Goal: Task Accomplishment & Management: Use online tool/utility

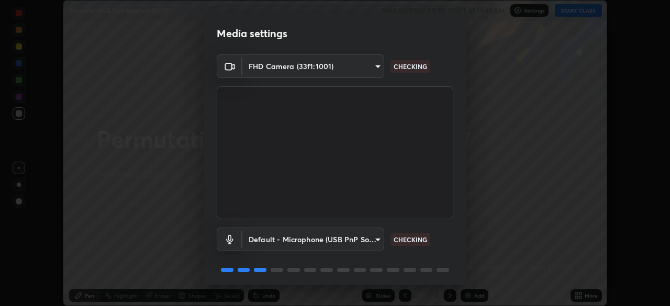
scroll to position [37, 0]
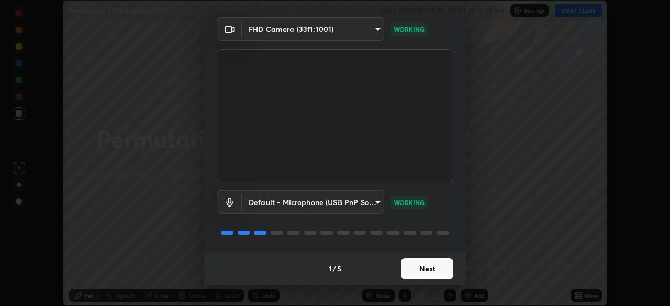
click at [419, 270] on button "Next" at bounding box center [427, 269] width 52 height 21
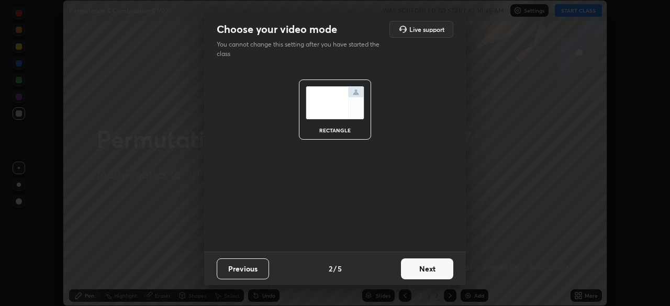
scroll to position [0, 0]
click at [426, 269] on button "Next" at bounding box center [427, 269] width 52 height 21
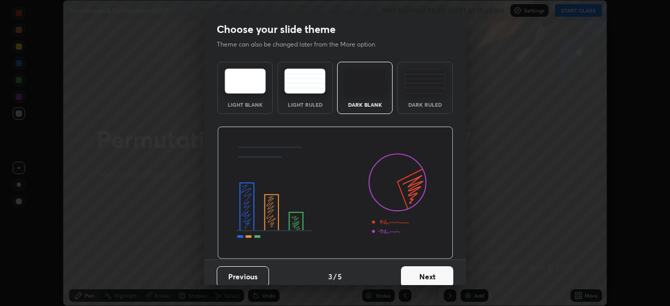
click at [425, 275] on button "Next" at bounding box center [427, 276] width 52 height 21
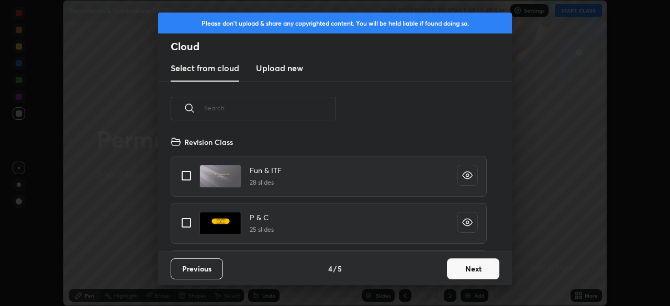
click at [456, 268] on button "Next" at bounding box center [473, 269] width 52 height 21
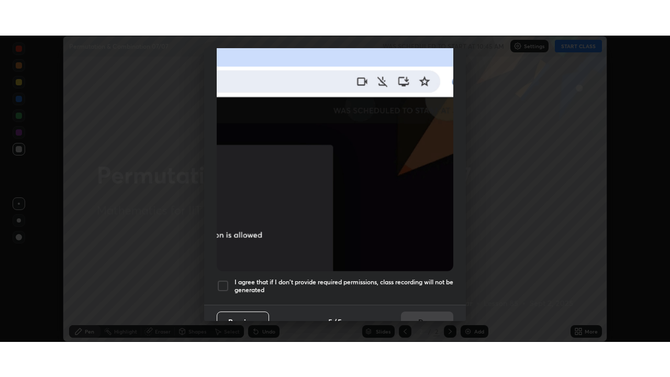
scroll to position [251, 0]
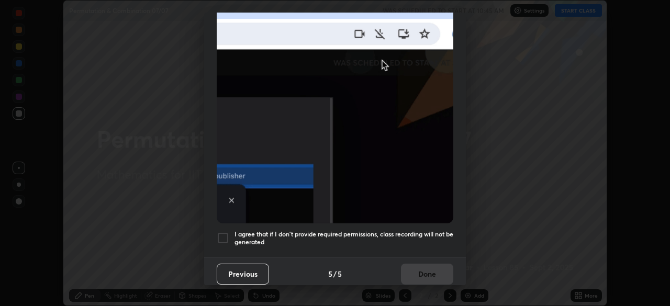
click at [405, 231] on h5 "I agree that if I don't provide required permissions, class recording will not …" at bounding box center [344, 238] width 219 height 16
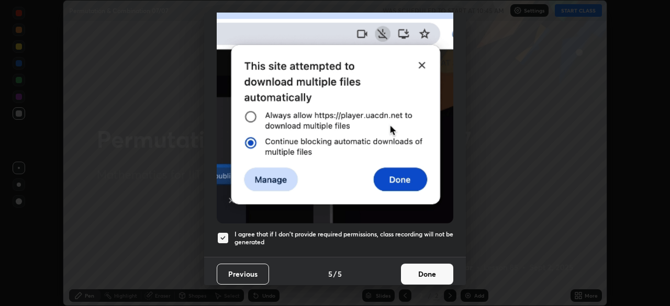
click at [423, 265] on button "Done" at bounding box center [427, 274] width 52 height 21
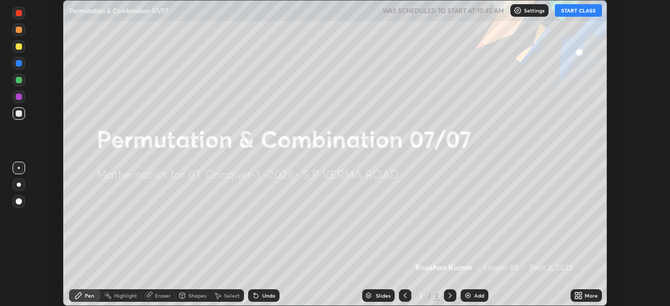
click at [564, 14] on button "START CLASS" at bounding box center [578, 10] width 47 height 13
click at [472, 294] on div "Add" at bounding box center [475, 296] width 28 height 13
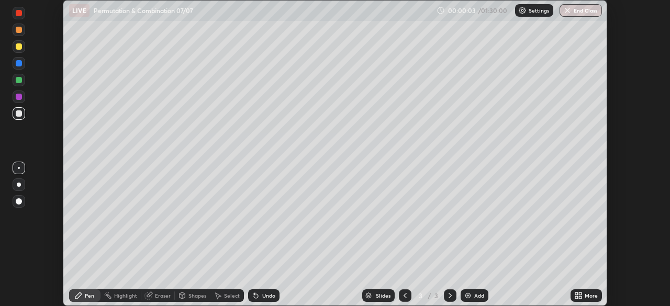
click at [581, 294] on icon at bounding box center [580, 294] width 3 height 3
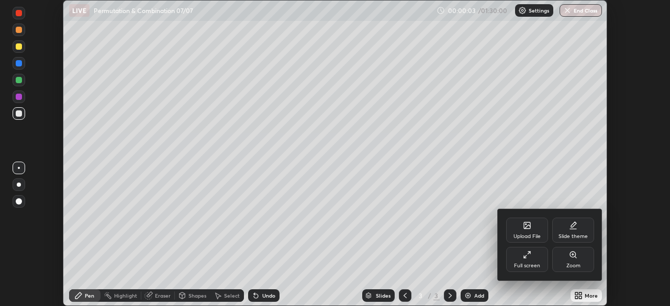
click at [529, 258] on icon at bounding box center [527, 255] width 8 height 8
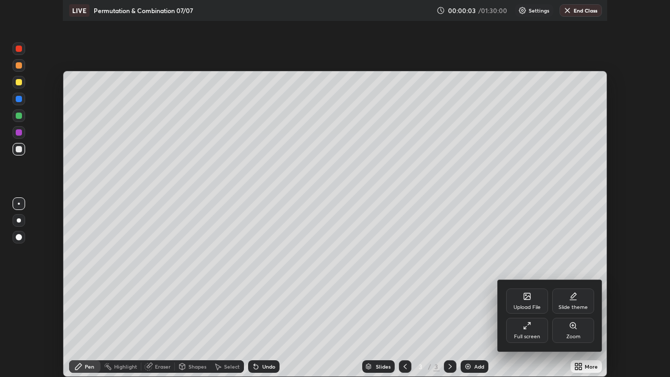
scroll to position [377, 670]
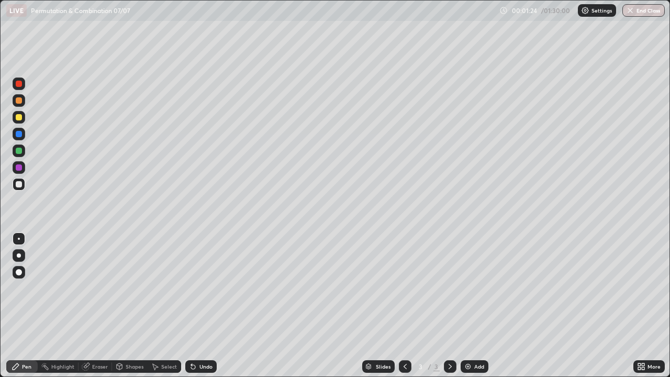
click at [24, 119] on div at bounding box center [19, 117] width 13 height 13
click at [21, 184] on div at bounding box center [19, 184] width 6 height 6
click at [206, 306] on div "Undo" at bounding box center [205, 366] width 13 height 5
click at [23, 121] on div at bounding box center [19, 117] width 13 height 13
click at [19, 151] on div at bounding box center [19, 151] width 6 height 6
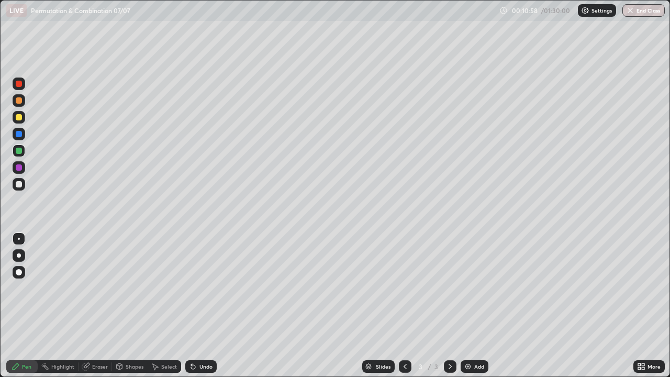
click at [476, 306] on div "Add" at bounding box center [479, 366] width 10 height 5
click at [21, 117] on div at bounding box center [19, 117] width 6 height 6
click at [20, 150] on div at bounding box center [19, 151] width 6 height 6
click at [19, 116] on div at bounding box center [19, 117] width 6 height 6
click at [480, 306] on div "Add" at bounding box center [479, 366] width 10 height 5
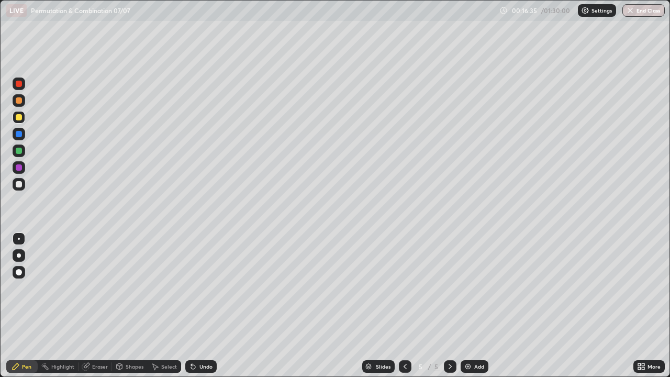
click at [205, 306] on div "Undo" at bounding box center [205, 366] width 13 height 5
click at [208, 306] on div "Undo" at bounding box center [205, 366] width 13 height 5
click at [18, 148] on div at bounding box center [19, 151] width 6 height 6
click at [20, 184] on div at bounding box center [19, 184] width 6 height 6
click at [19, 169] on div at bounding box center [19, 167] width 6 height 6
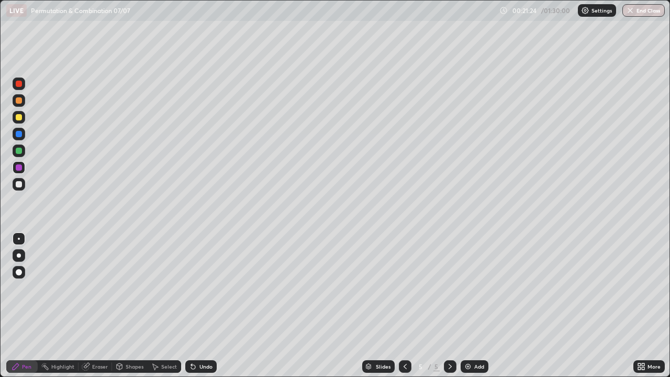
click at [20, 184] on div at bounding box center [19, 184] width 6 height 6
click at [19, 149] on div at bounding box center [19, 151] width 6 height 6
click at [19, 135] on div at bounding box center [19, 134] width 6 height 6
click at [21, 100] on div at bounding box center [19, 100] width 6 height 6
click at [21, 116] on div at bounding box center [19, 117] width 6 height 6
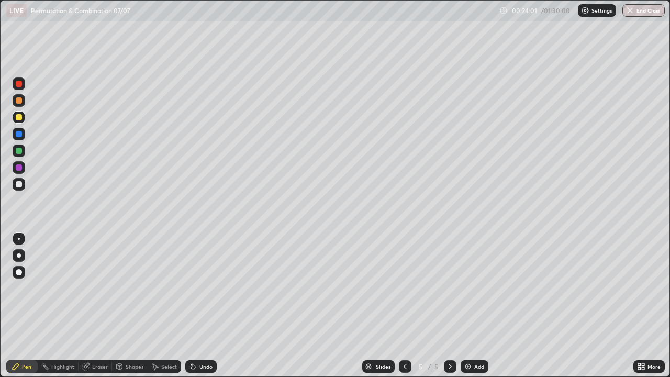
click at [476, 306] on div "Add" at bounding box center [479, 366] width 10 height 5
click at [204, 306] on div "Undo" at bounding box center [205, 366] width 13 height 5
click at [203, 306] on div "Undo" at bounding box center [205, 366] width 13 height 5
click at [202, 306] on div "Undo" at bounding box center [205, 366] width 13 height 5
click at [206, 306] on div "Undo" at bounding box center [200, 366] width 31 height 13
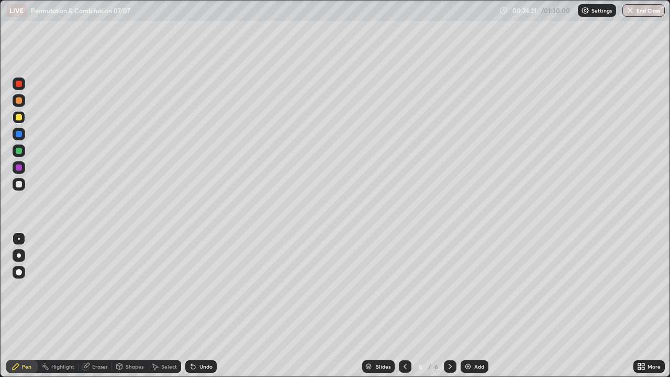
click at [206, 306] on div "Undo" at bounding box center [200, 366] width 31 height 13
click at [208, 306] on div "Undo" at bounding box center [200, 366] width 31 height 13
click at [20, 150] on div at bounding box center [19, 151] width 6 height 6
click at [20, 184] on div at bounding box center [19, 184] width 6 height 6
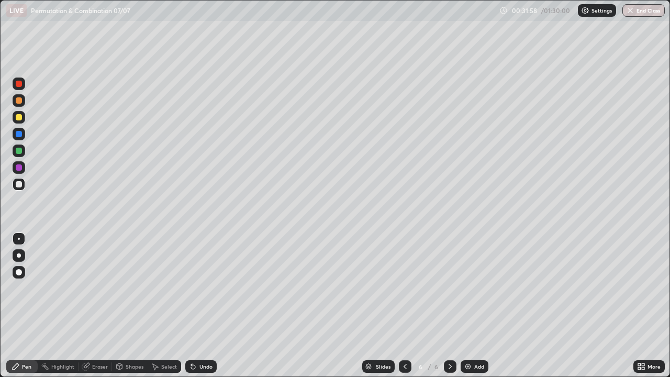
click at [18, 120] on div at bounding box center [19, 117] width 6 height 6
click at [477, 306] on div "Add" at bounding box center [479, 366] width 10 height 5
click at [18, 185] on div at bounding box center [19, 184] width 6 height 6
click at [99, 306] on div "Eraser" at bounding box center [100, 366] width 16 height 5
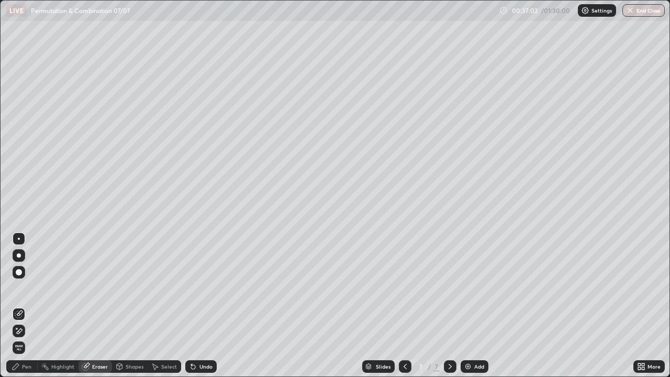
click at [29, 306] on div "Pen" at bounding box center [26, 366] width 9 height 5
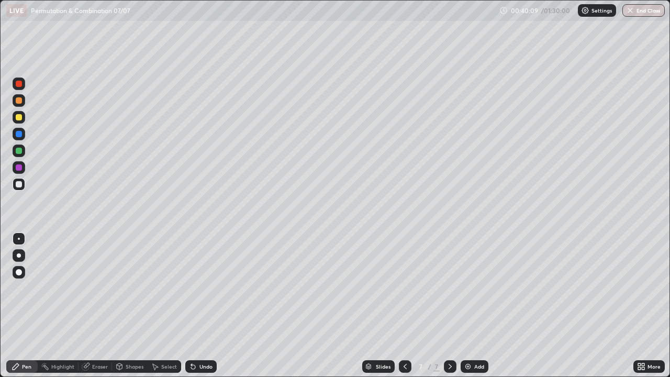
click at [620, 306] on div "Slides 7 / 7 Add" at bounding box center [425, 366] width 417 height 21
click at [18, 151] on div at bounding box center [19, 151] width 6 height 6
click at [471, 306] on img at bounding box center [468, 366] width 8 height 8
click at [19, 116] on div at bounding box center [19, 117] width 6 height 6
click at [21, 151] on div at bounding box center [19, 151] width 6 height 6
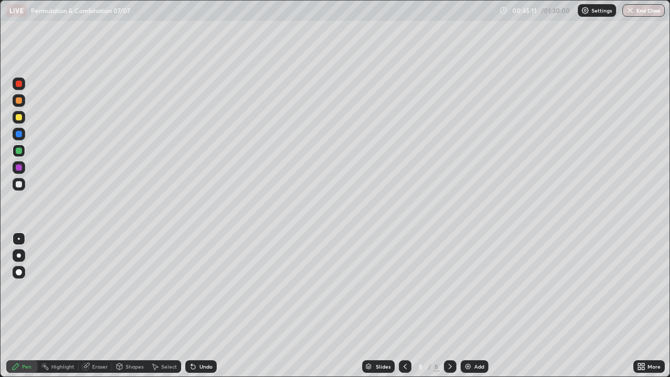
click at [201, 306] on div "Undo" at bounding box center [205, 366] width 13 height 5
click at [202, 306] on div "Undo" at bounding box center [205, 366] width 13 height 5
click at [204, 306] on div "Undo" at bounding box center [205, 366] width 13 height 5
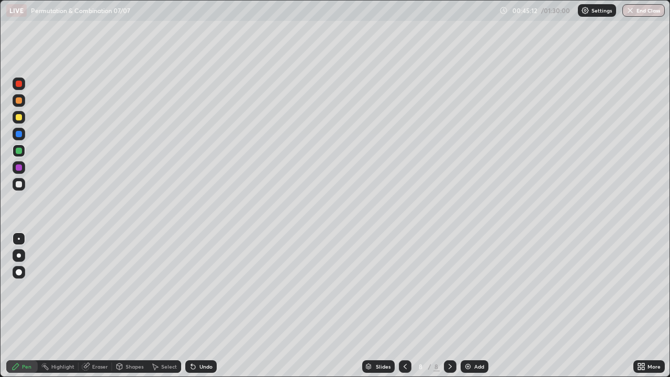
click at [203, 306] on div "Undo" at bounding box center [205, 366] width 13 height 5
click at [204, 306] on div "Undo" at bounding box center [205, 366] width 13 height 5
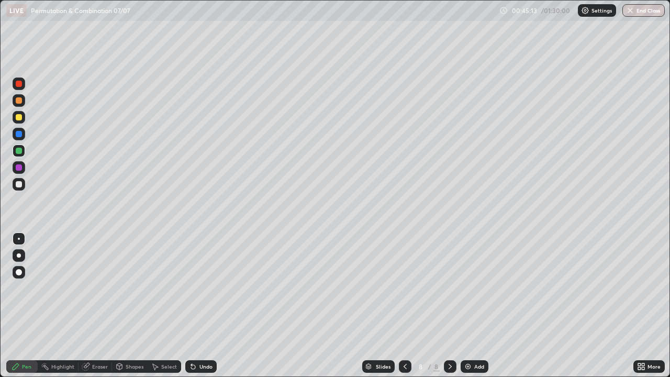
click at [205, 306] on div "Undo" at bounding box center [205, 366] width 13 height 5
click at [206, 306] on div "Undo" at bounding box center [200, 366] width 31 height 13
click at [207, 306] on div "Undo" at bounding box center [200, 366] width 31 height 13
click at [21, 183] on div at bounding box center [19, 184] width 6 height 6
click at [20, 152] on div at bounding box center [19, 151] width 6 height 6
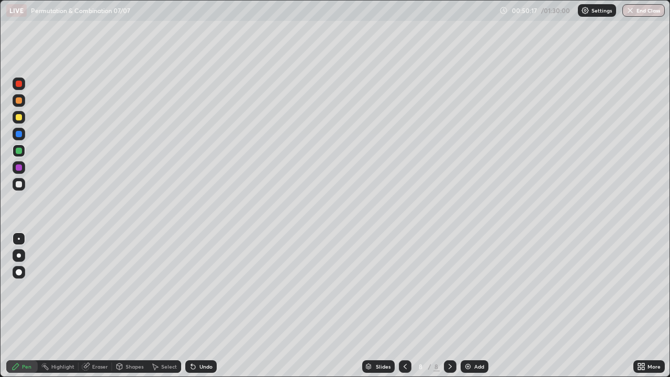
click at [472, 306] on div "Add" at bounding box center [475, 366] width 28 height 13
click at [19, 184] on div at bounding box center [19, 184] width 6 height 6
click at [19, 152] on div at bounding box center [19, 151] width 6 height 6
click at [20, 170] on div at bounding box center [19, 167] width 6 height 6
click at [17, 151] on div at bounding box center [19, 151] width 6 height 6
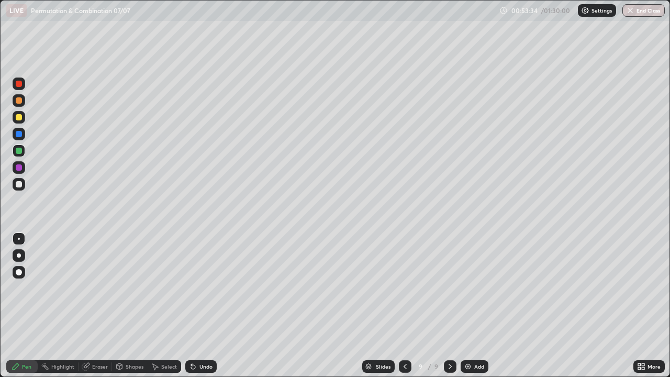
click at [212, 306] on div "Undo" at bounding box center [200, 366] width 31 height 13
click at [206, 306] on div "Undo" at bounding box center [200, 366] width 31 height 13
click at [210, 306] on div "Undo" at bounding box center [205, 366] width 13 height 5
click at [207, 306] on div "Undo" at bounding box center [205, 366] width 13 height 5
click at [18, 184] on div at bounding box center [19, 184] width 6 height 6
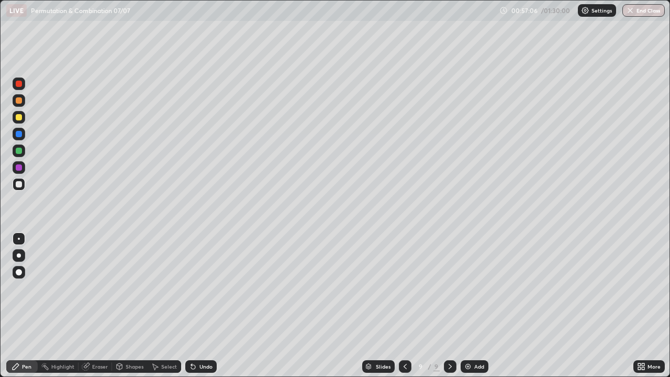
click at [21, 117] on div at bounding box center [19, 117] width 6 height 6
click at [479, 306] on div "Add" at bounding box center [479, 366] width 10 height 5
click at [205, 306] on div "Undo" at bounding box center [205, 366] width 13 height 5
click at [21, 185] on div at bounding box center [19, 184] width 6 height 6
click at [21, 151] on div at bounding box center [19, 151] width 6 height 6
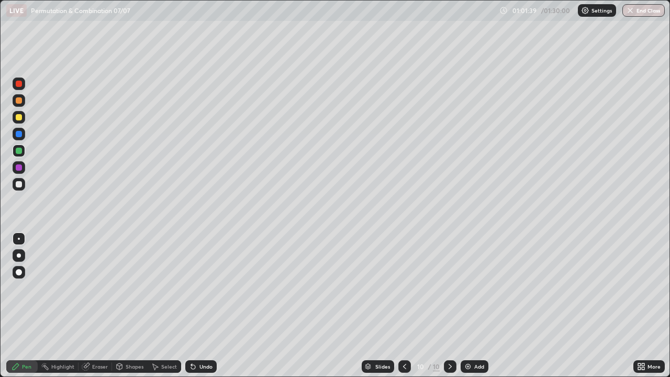
click at [209, 306] on div "Undo" at bounding box center [205, 366] width 13 height 5
click at [19, 166] on div at bounding box center [19, 167] width 6 height 6
click at [202, 306] on div "Undo" at bounding box center [205, 366] width 13 height 5
click at [20, 152] on div at bounding box center [19, 151] width 6 height 6
click at [99, 306] on div "Eraser" at bounding box center [100, 366] width 16 height 5
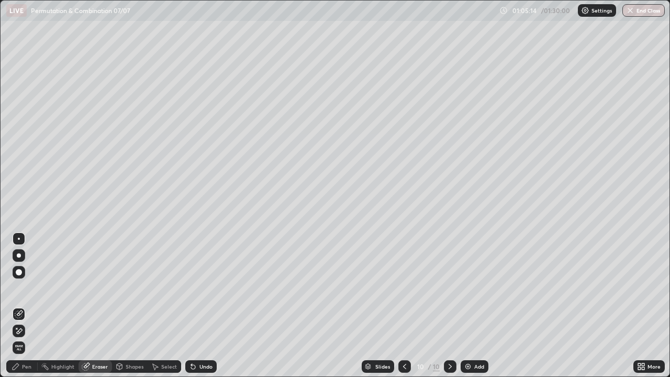
click at [31, 306] on div "Pen" at bounding box center [21, 366] width 31 height 13
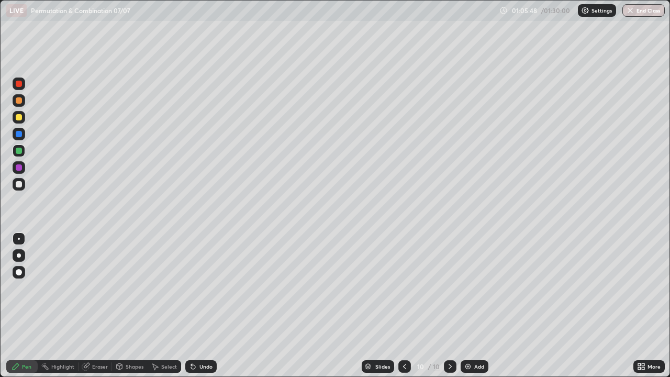
click at [21, 118] on div at bounding box center [19, 117] width 6 height 6
click at [20, 152] on div at bounding box center [19, 151] width 6 height 6
click at [20, 116] on div at bounding box center [19, 117] width 6 height 6
click at [477, 306] on div "Add" at bounding box center [479, 366] width 10 height 5
click at [18, 153] on div at bounding box center [19, 151] width 6 height 6
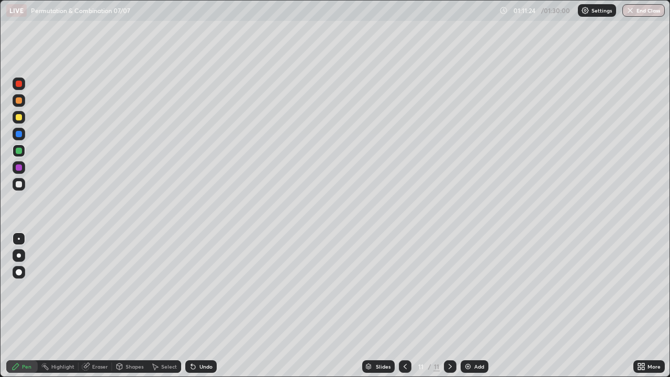
click at [404, 306] on icon at bounding box center [405, 366] width 8 height 8
click at [450, 306] on icon at bounding box center [450, 366] width 8 height 8
click at [205, 306] on div "Undo" at bounding box center [205, 366] width 13 height 5
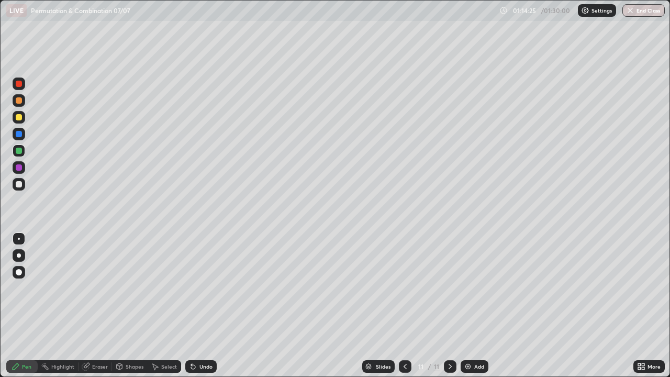
click at [207, 306] on div "Undo" at bounding box center [205, 366] width 13 height 5
click at [206, 306] on div "Undo" at bounding box center [205, 366] width 13 height 5
click at [207, 306] on div "Undo" at bounding box center [205, 366] width 13 height 5
click at [21, 184] on div at bounding box center [19, 184] width 6 height 6
click at [477, 306] on div "Add" at bounding box center [475, 366] width 28 height 13
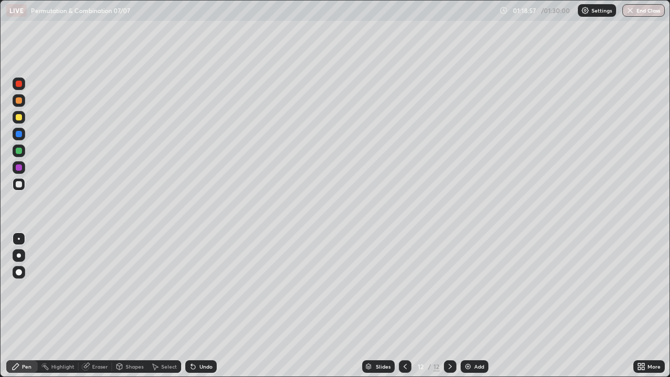
click at [20, 150] on div at bounding box center [19, 151] width 6 height 6
click at [471, 306] on div "Add" at bounding box center [475, 366] width 28 height 13
click at [19, 117] on div at bounding box center [19, 117] width 6 height 6
click at [20, 151] on div at bounding box center [19, 151] width 6 height 6
click at [20, 186] on div at bounding box center [19, 184] width 6 height 6
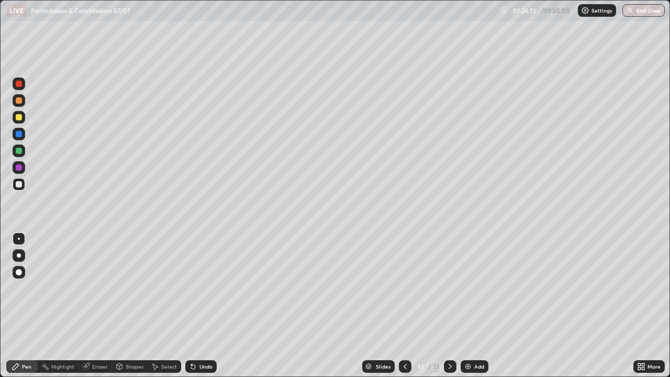
click at [19, 169] on div at bounding box center [19, 167] width 6 height 6
click at [18, 185] on div at bounding box center [19, 184] width 6 height 6
click at [405, 306] on icon at bounding box center [405, 366] width 8 height 8
click at [448, 306] on div at bounding box center [450, 366] width 13 height 21
click at [651, 12] on button "End Class" at bounding box center [644, 10] width 41 height 13
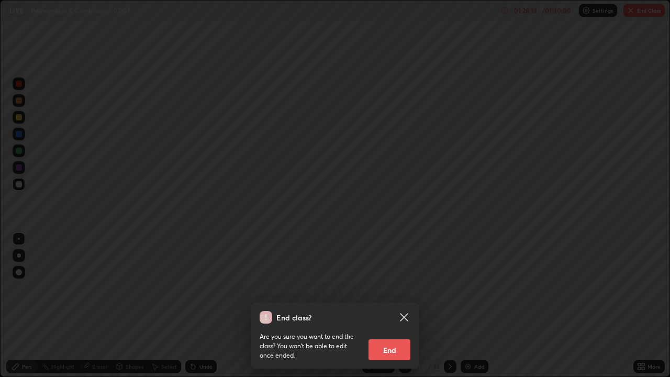
click at [389, 306] on button "End" at bounding box center [390, 349] width 42 height 21
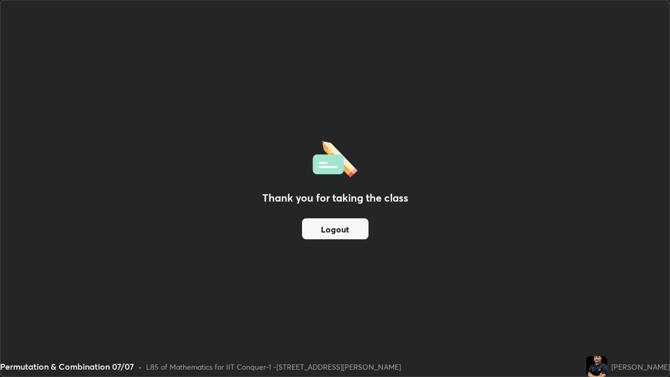
click at [339, 227] on button "Logout" at bounding box center [335, 228] width 66 height 21
